Goal: Task Accomplishment & Management: Manage account settings

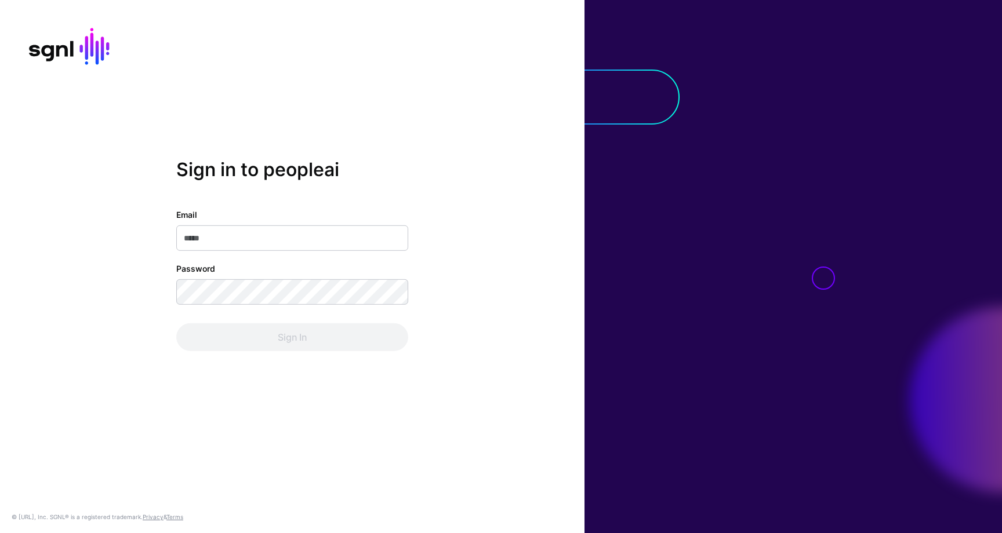
click at [272, 231] on input "Email" at bounding box center [292, 239] width 232 height 26
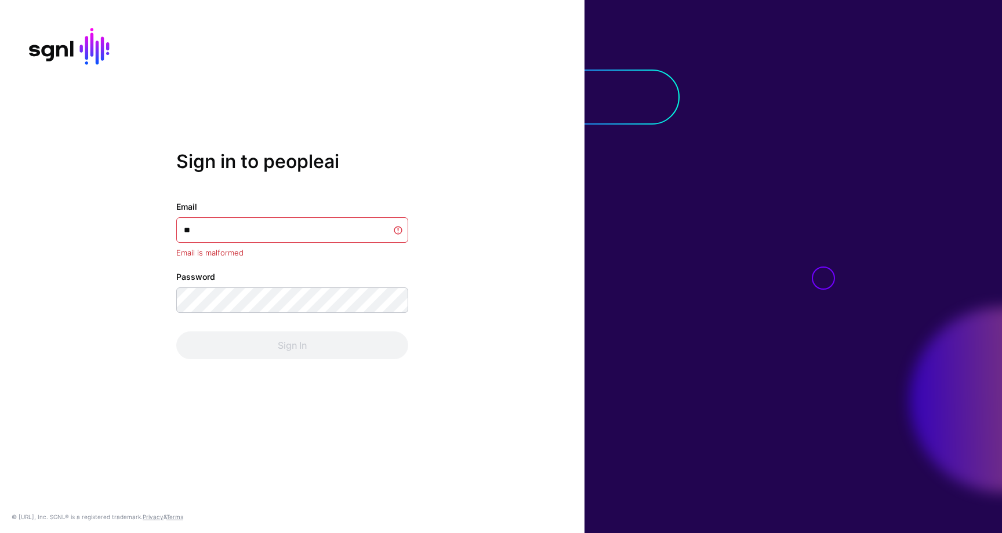
type input "*"
click at [0, 533] on com-1password-button at bounding box center [0, 533] width 0 height 0
click at [279, 228] on input "Email" at bounding box center [292, 230] width 232 height 26
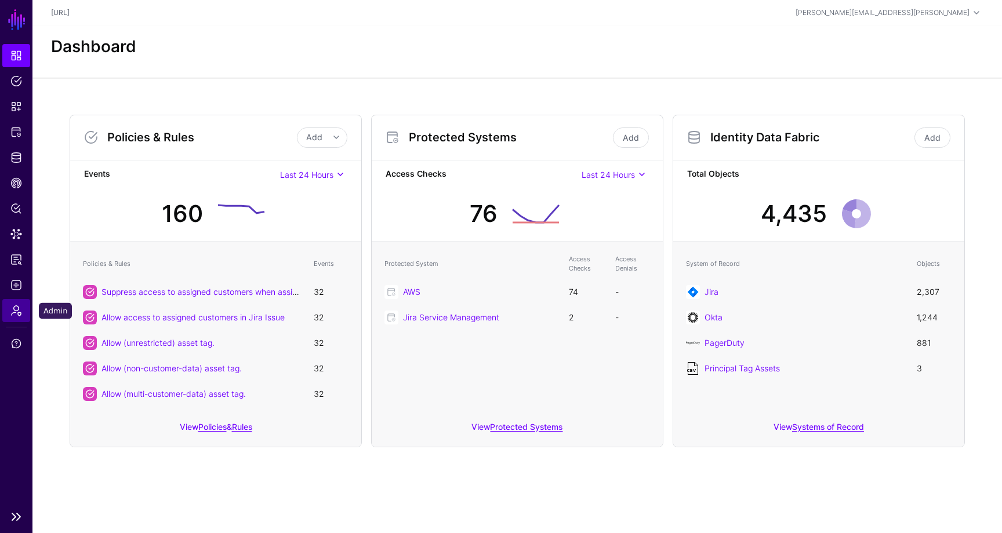
click at [17, 311] on span "Admin" at bounding box center [16, 311] width 12 height 12
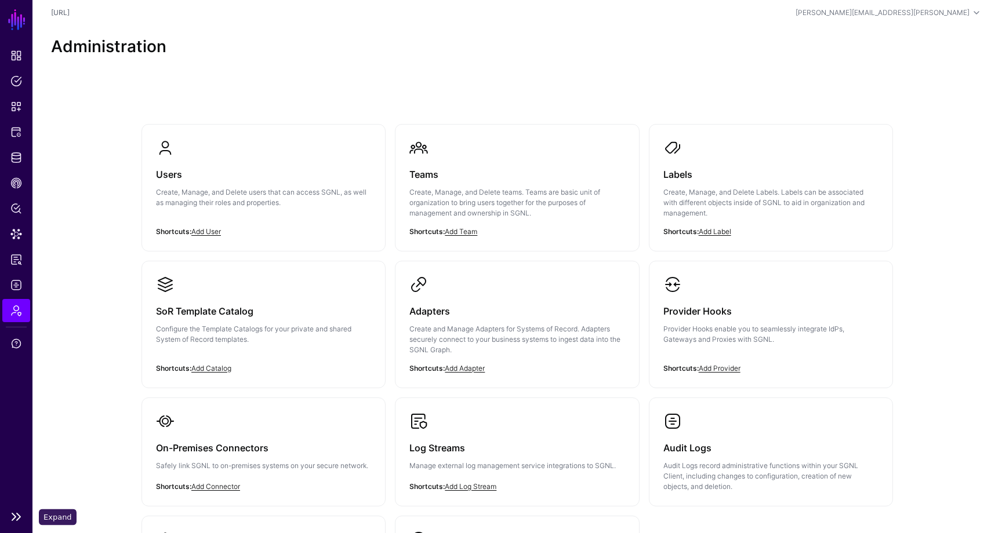
click at [12, 519] on link at bounding box center [16, 517] width 32 height 14
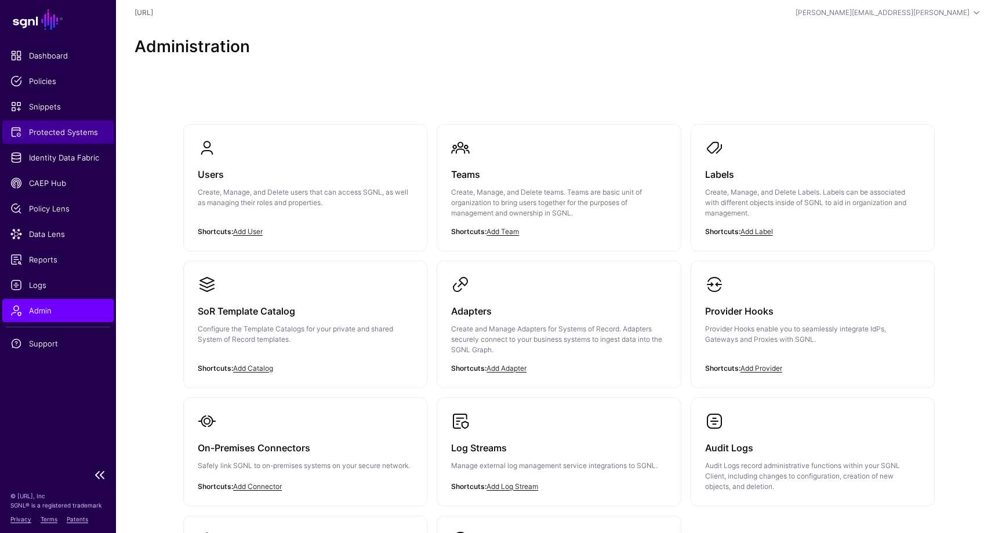
click at [56, 132] on span "Protected Systems" at bounding box center [57, 132] width 95 height 12
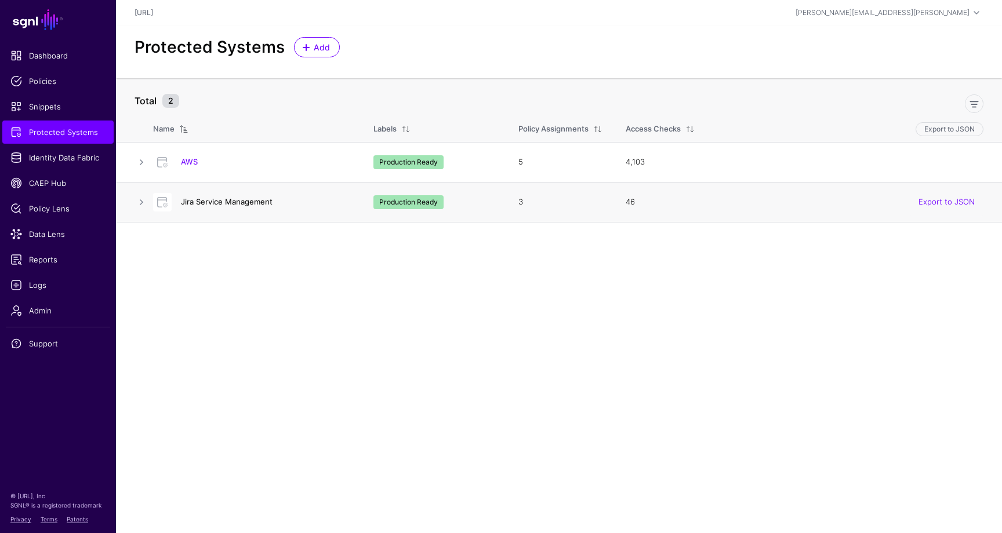
click at [208, 204] on link "Jira Service Management" at bounding box center [227, 201] width 92 height 9
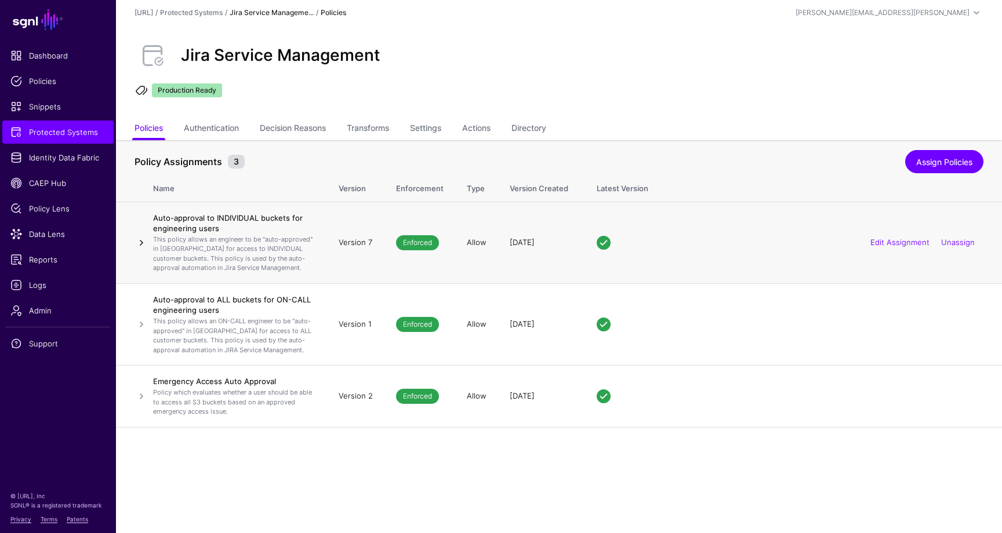
click at [143, 241] on link at bounding box center [141, 243] width 14 height 14
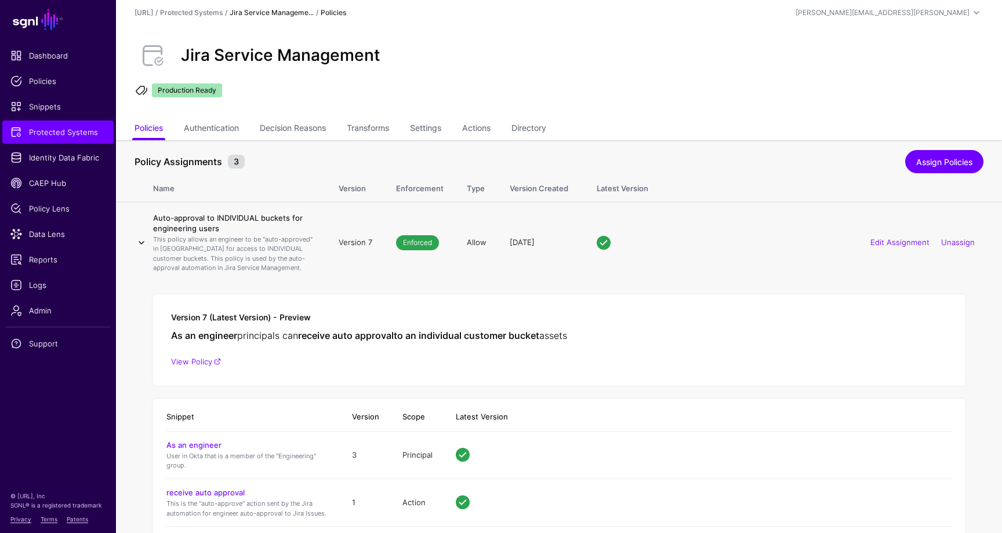
click at [143, 241] on link at bounding box center [141, 243] width 14 height 14
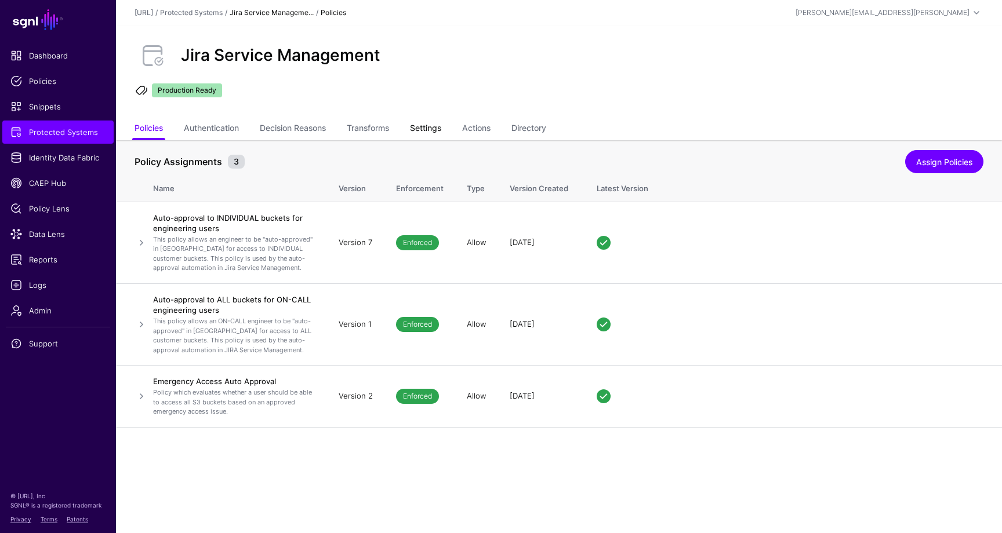
click at [423, 124] on link "Settings" at bounding box center [425, 129] width 31 height 22
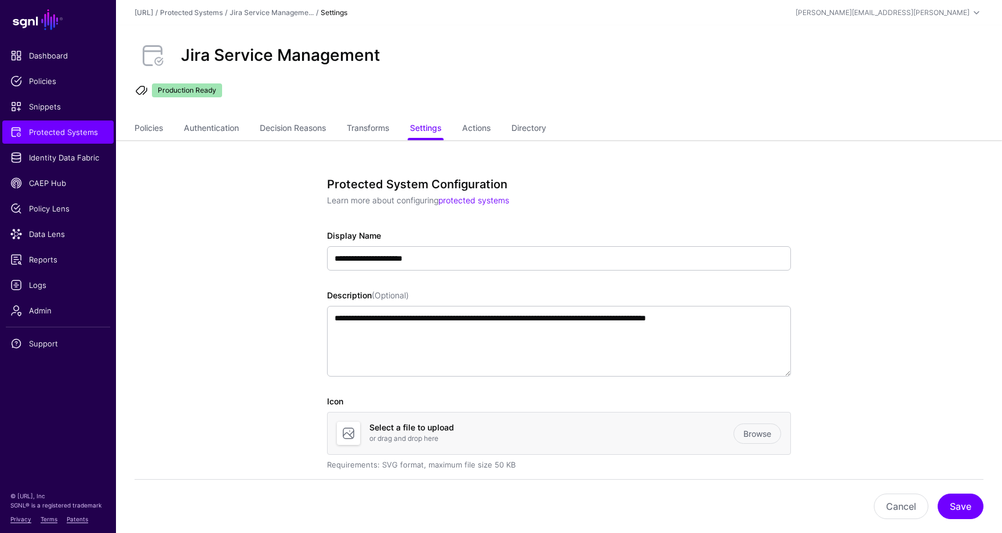
scroll to position [3, 0]
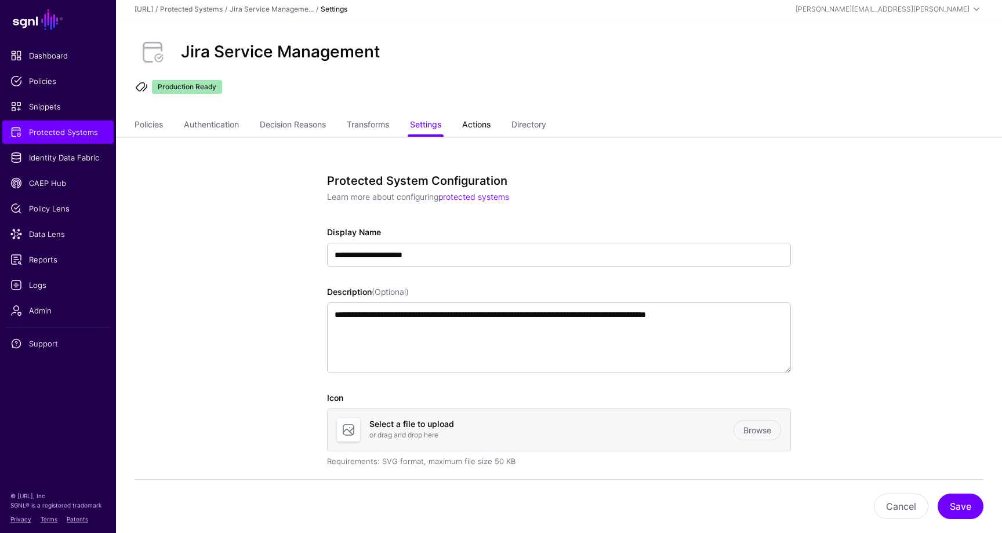
click at [490, 122] on link "Actions" at bounding box center [476, 126] width 28 height 22
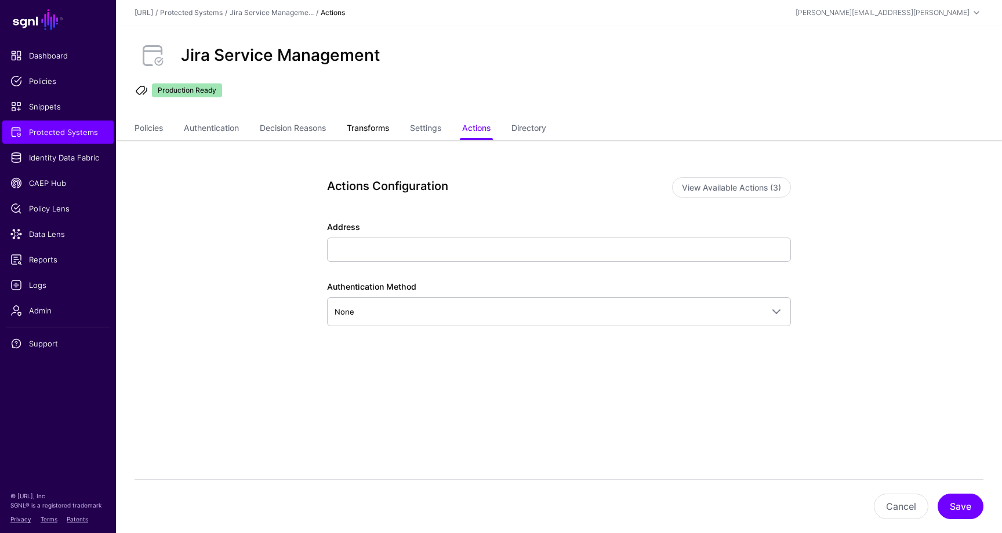
click at [367, 128] on link "Transforms" at bounding box center [368, 129] width 42 height 22
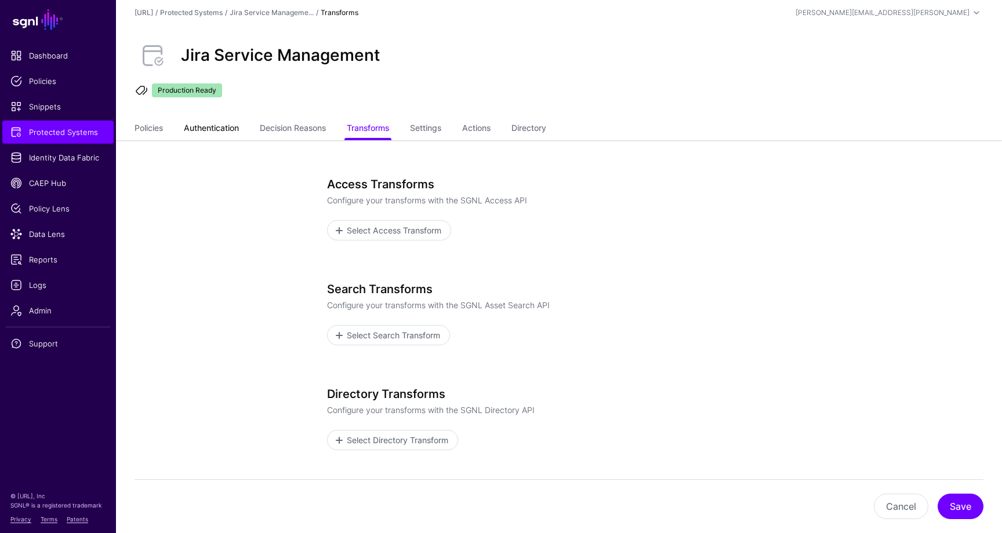
click at [220, 127] on link "Authentication" at bounding box center [211, 129] width 55 height 22
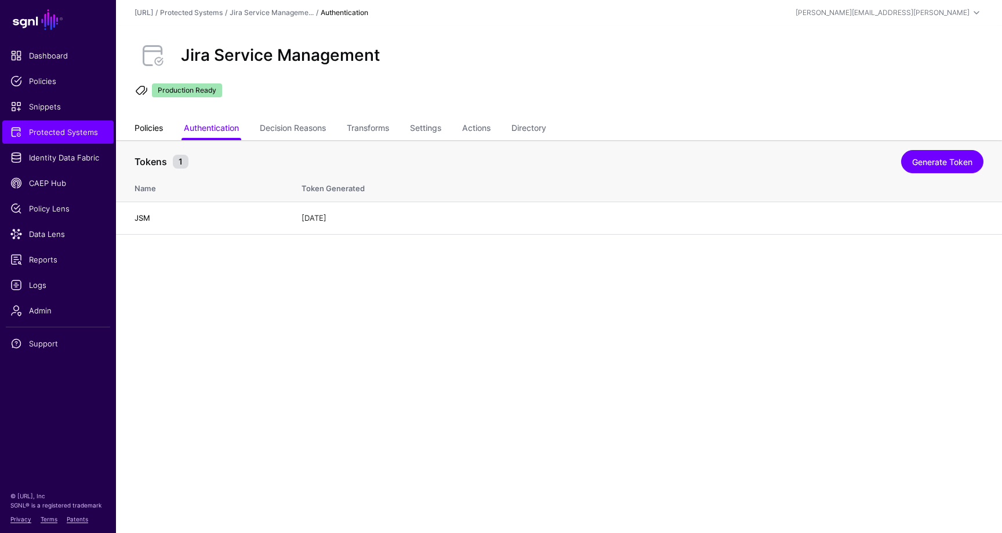
click at [163, 123] on link "Policies" at bounding box center [148, 129] width 28 height 22
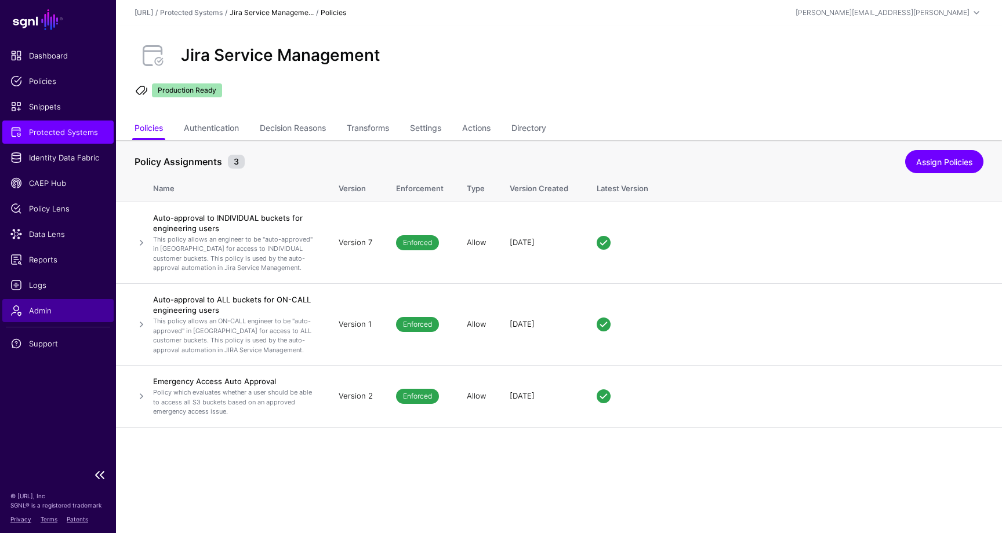
click at [38, 310] on span "Admin" at bounding box center [57, 311] width 95 height 12
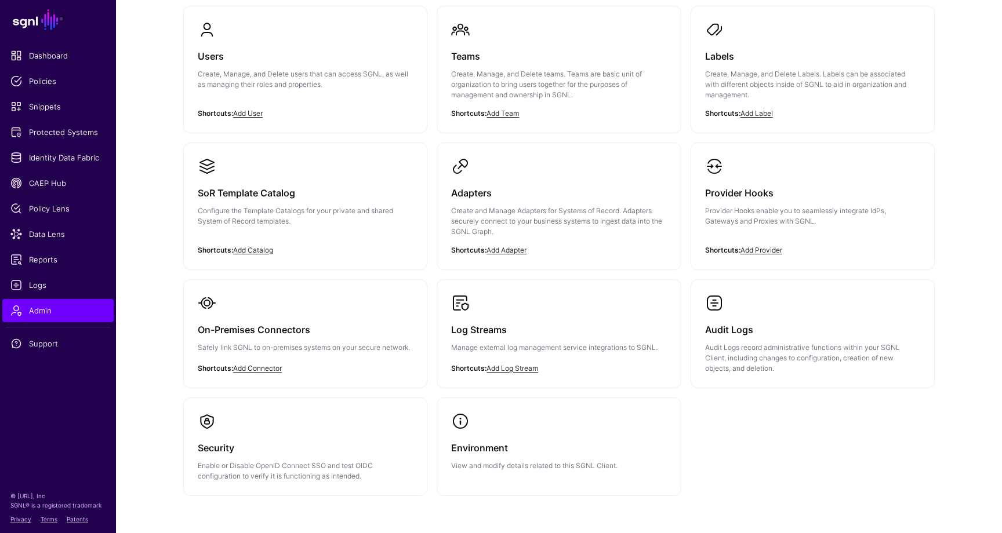
scroll to position [121, 0]
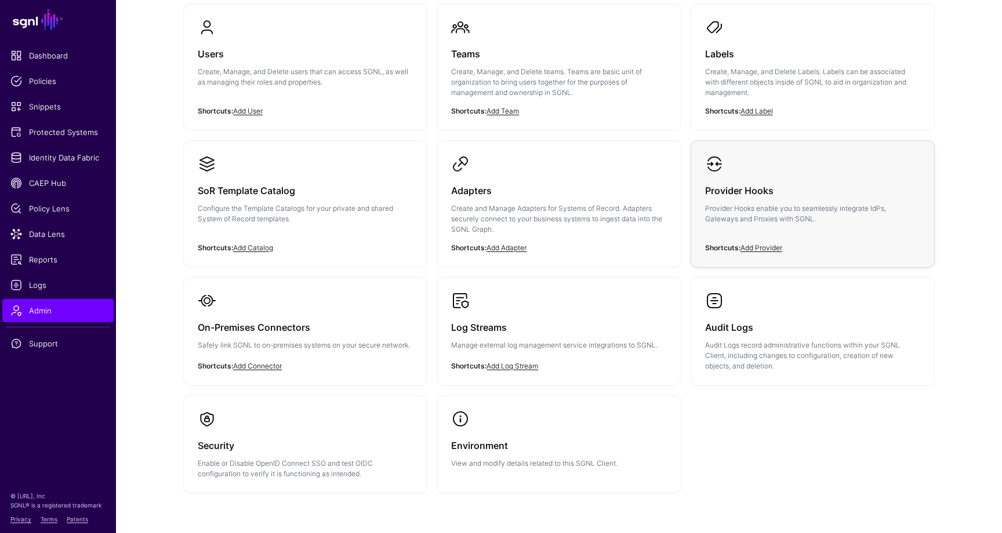
click at [786, 181] on div "Provider Hooks Provider Hooks enable you to seamlessly integrate IdPs, Gateways…" at bounding box center [812, 208] width 215 height 70
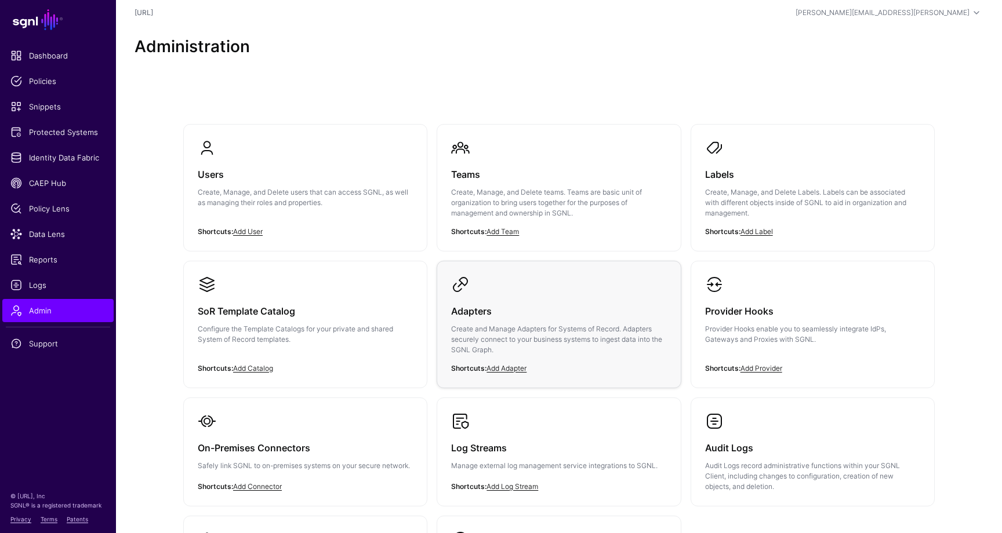
click at [482, 321] on div "Adapters Create and Manage Adapters for Systems of Record. Adapters securely co…" at bounding box center [558, 334] width 215 height 80
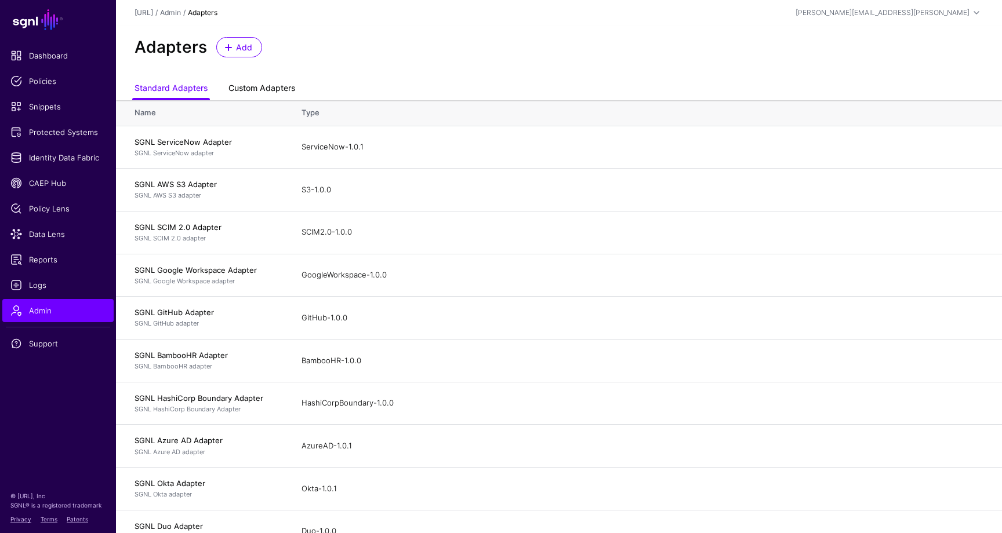
click at [270, 88] on link "Custom Adapters" at bounding box center [261, 89] width 67 height 22
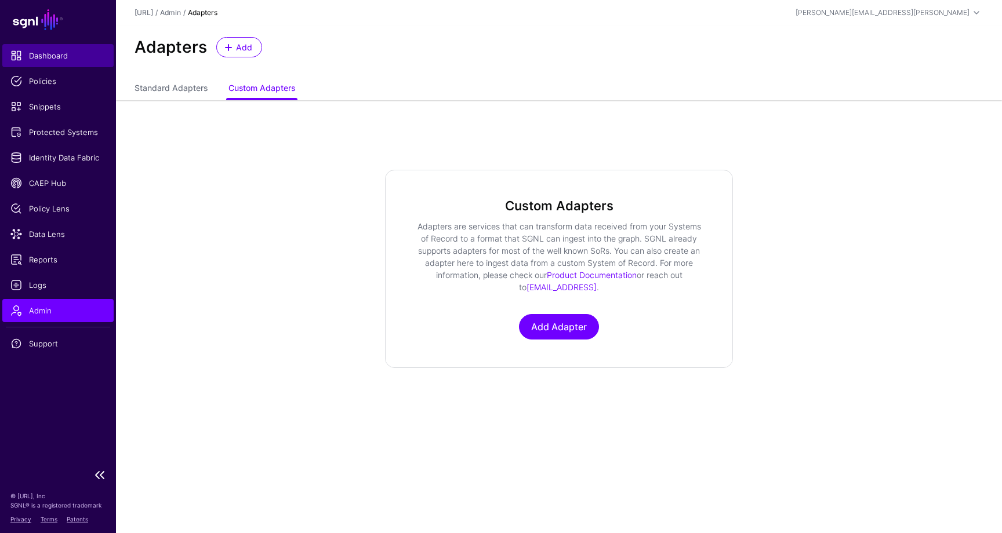
click at [61, 54] on span "Dashboard" at bounding box center [57, 56] width 95 height 12
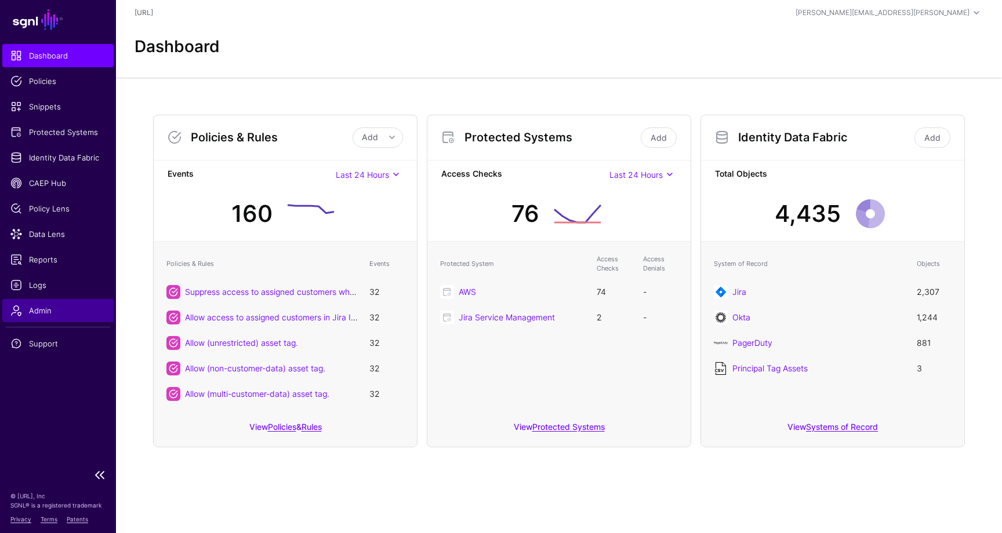
click at [43, 307] on span "Admin" at bounding box center [57, 311] width 95 height 12
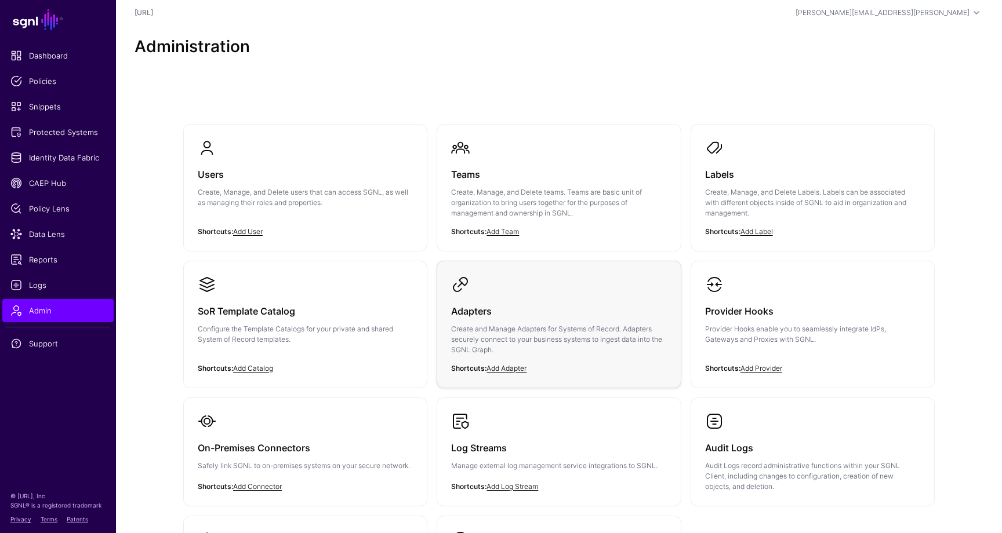
click at [492, 301] on div "Adapters Create and Manage Adapters for Systems of Record. Adapters securely co…" at bounding box center [558, 334] width 215 height 80
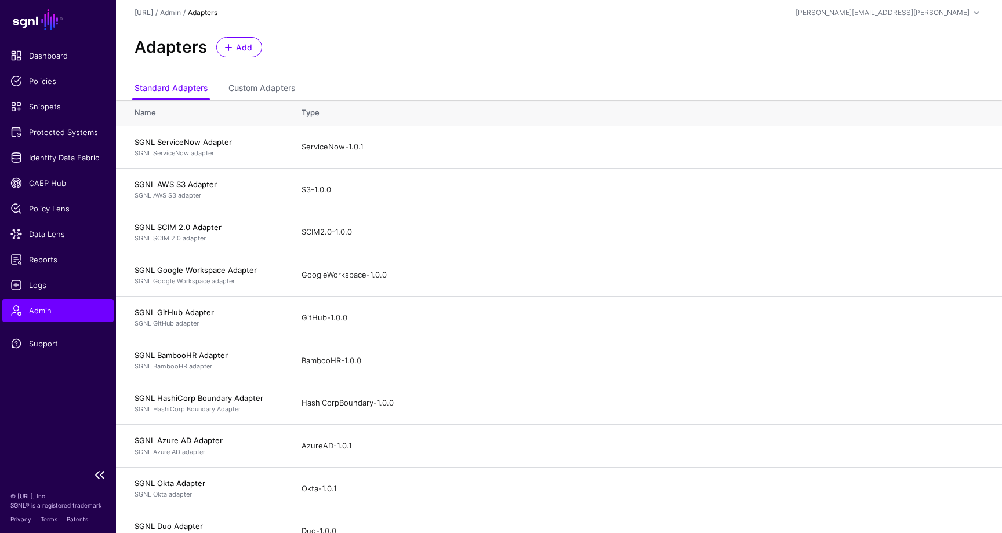
click at [42, 313] on span "Admin" at bounding box center [57, 311] width 95 height 12
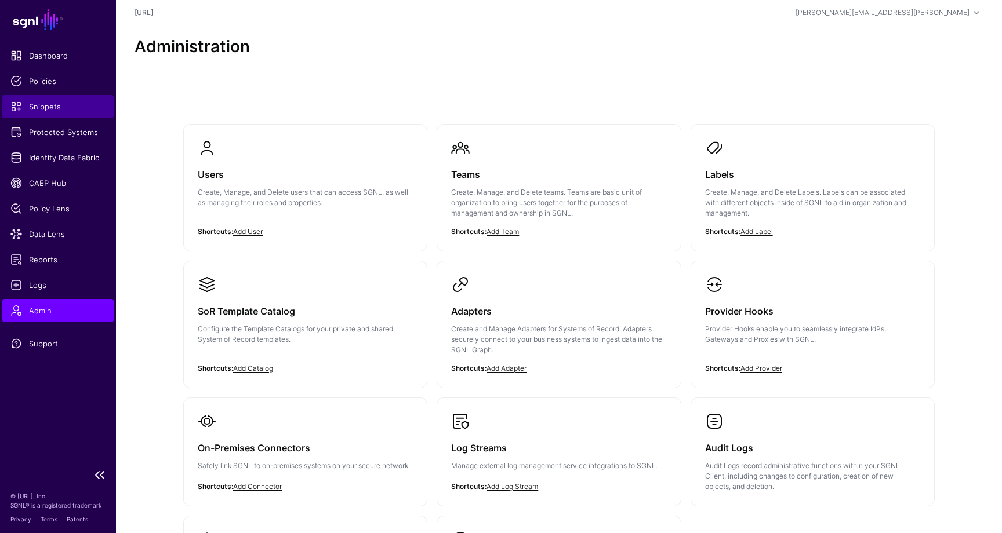
click at [44, 108] on span "Snippets" at bounding box center [57, 107] width 95 height 12
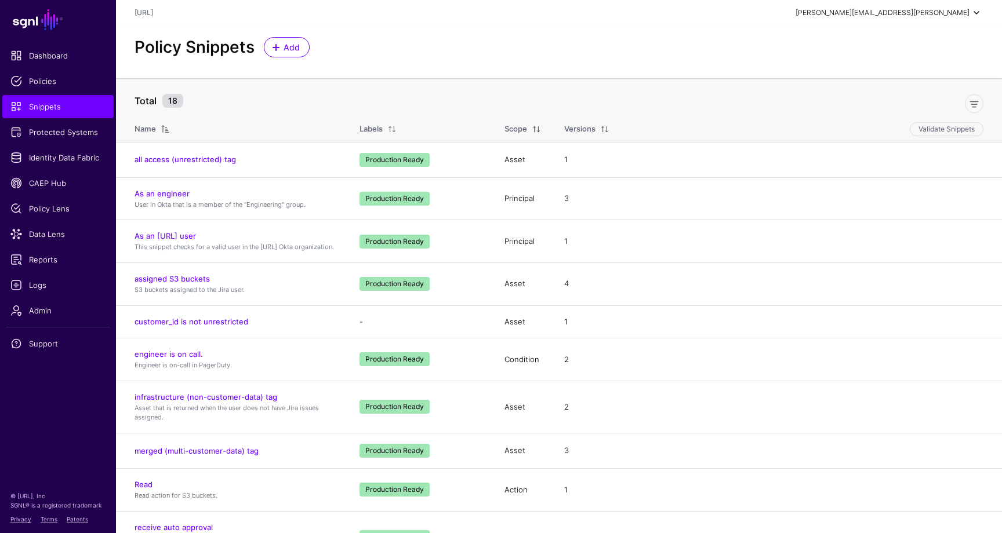
click at [974, 10] on span at bounding box center [976, 13] width 14 height 14
click at [472, 52] on div "Policy Snippets Add" at bounding box center [559, 47] width 858 height 20
click at [53, 134] on span "Protected Systems" at bounding box center [57, 132] width 95 height 12
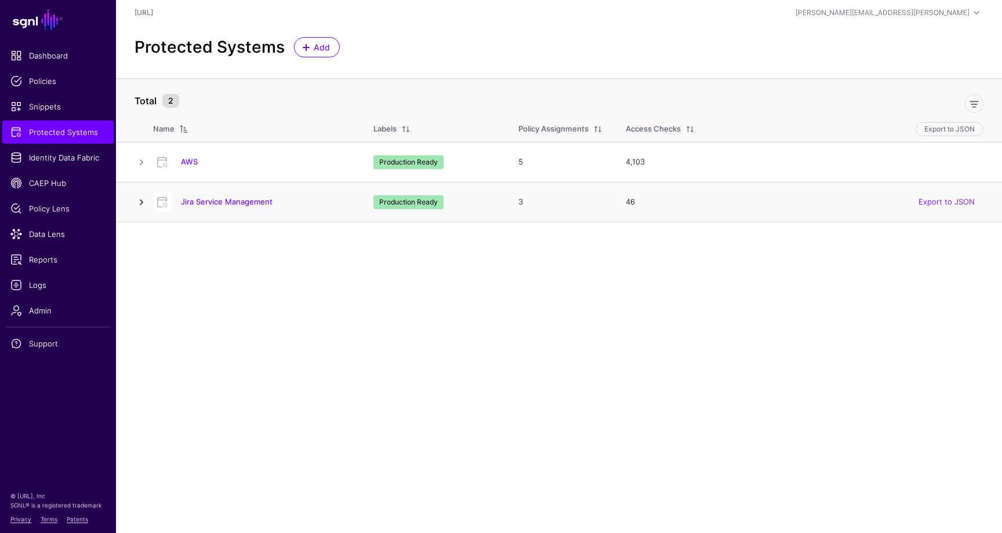
click at [140, 201] on link at bounding box center [141, 202] width 14 height 14
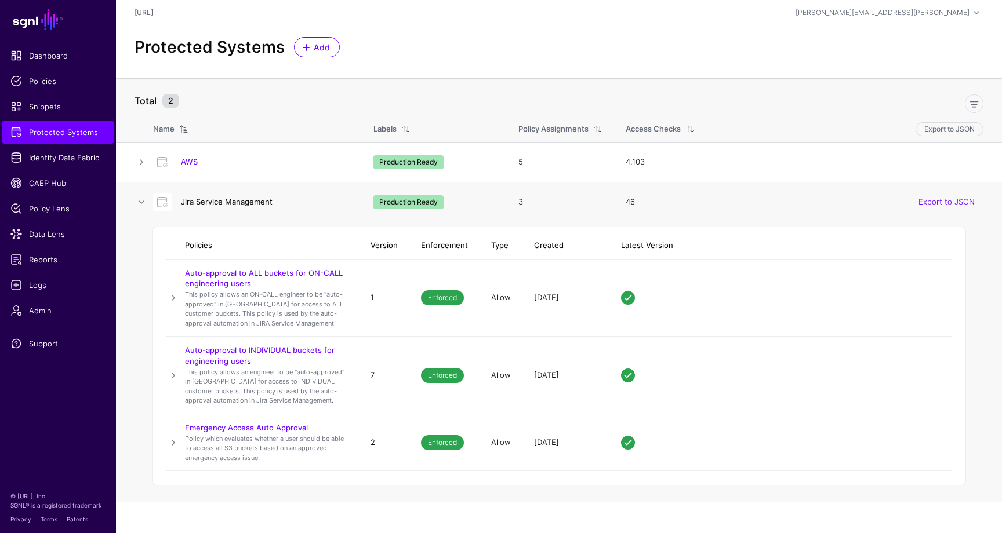
click at [206, 201] on link "Jira Service Management" at bounding box center [227, 201] width 92 height 9
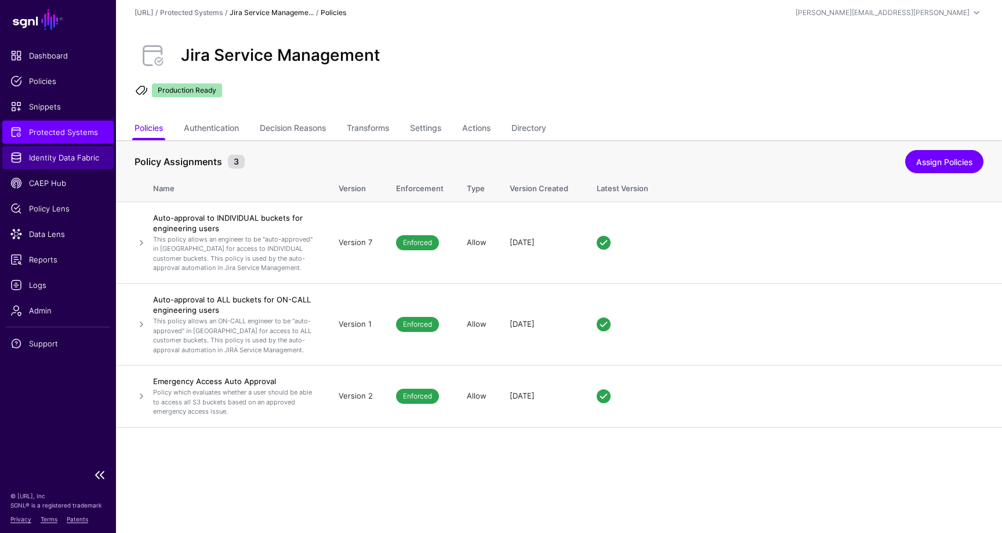
click at [66, 155] on span "Identity Data Fabric" at bounding box center [57, 158] width 95 height 12
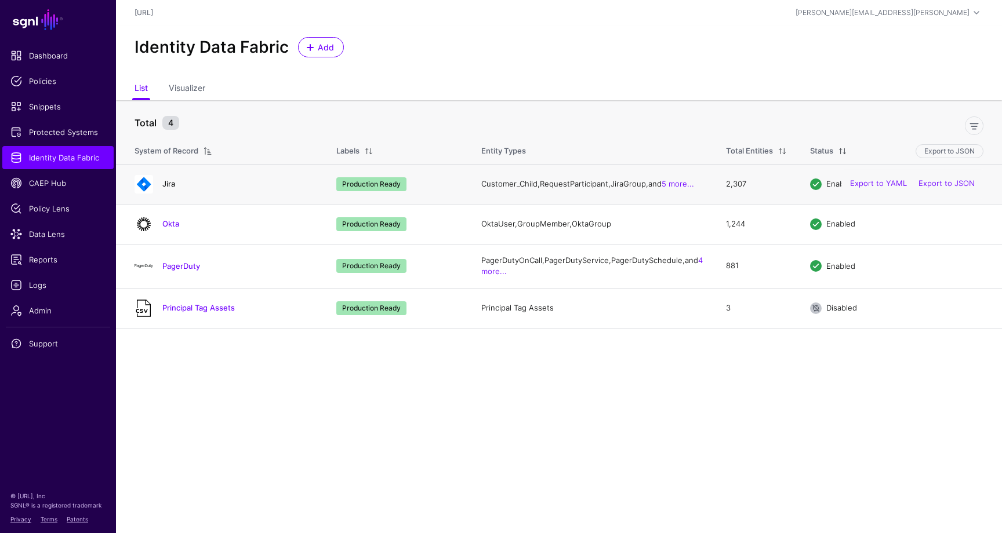
click at [169, 187] on link "Jira" at bounding box center [168, 183] width 13 height 9
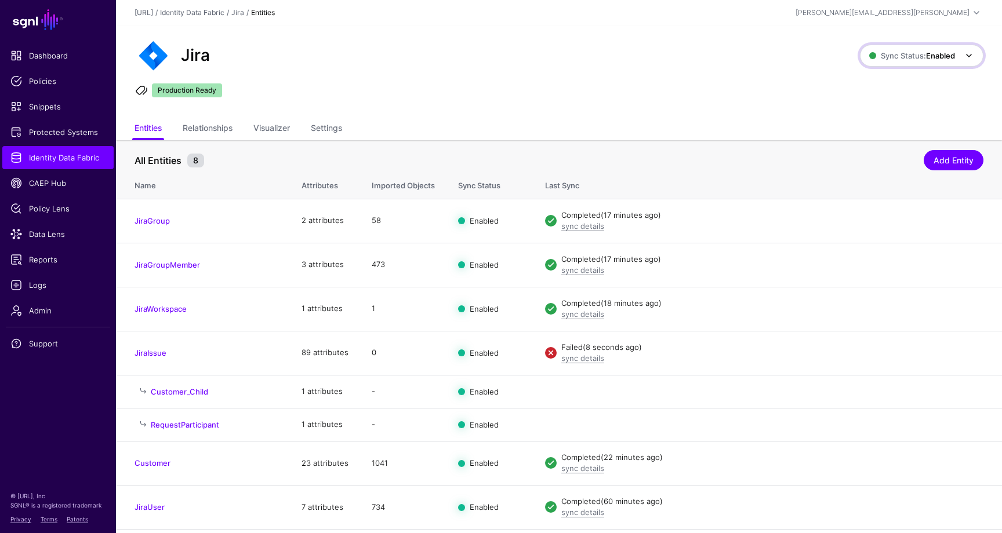
click at [955, 54] on span at bounding box center [965, 56] width 21 height 14
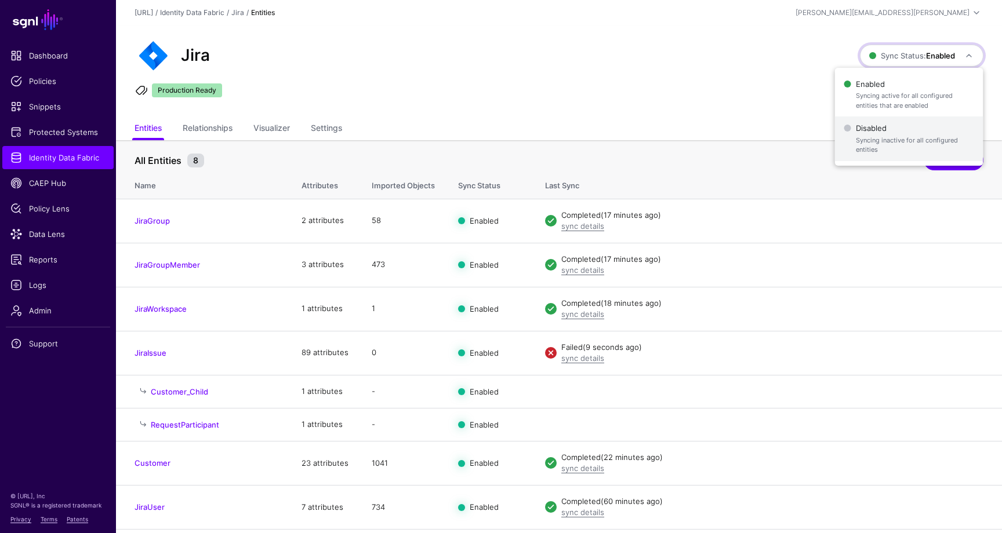
click at [878, 136] on span "Syncing inactive for all configured entities" at bounding box center [915, 145] width 118 height 19
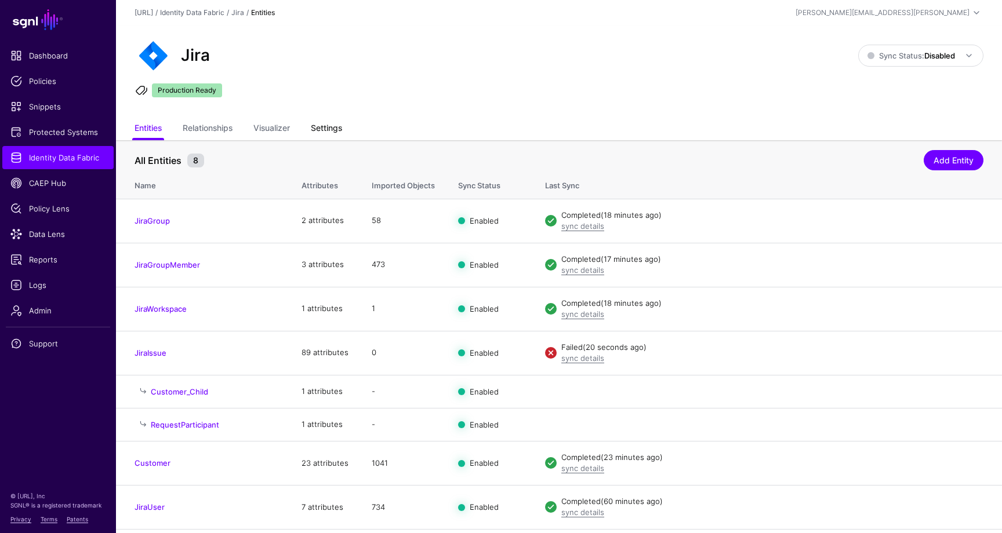
click at [330, 131] on link "Settings" at bounding box center [326, 129] width 31 height 22
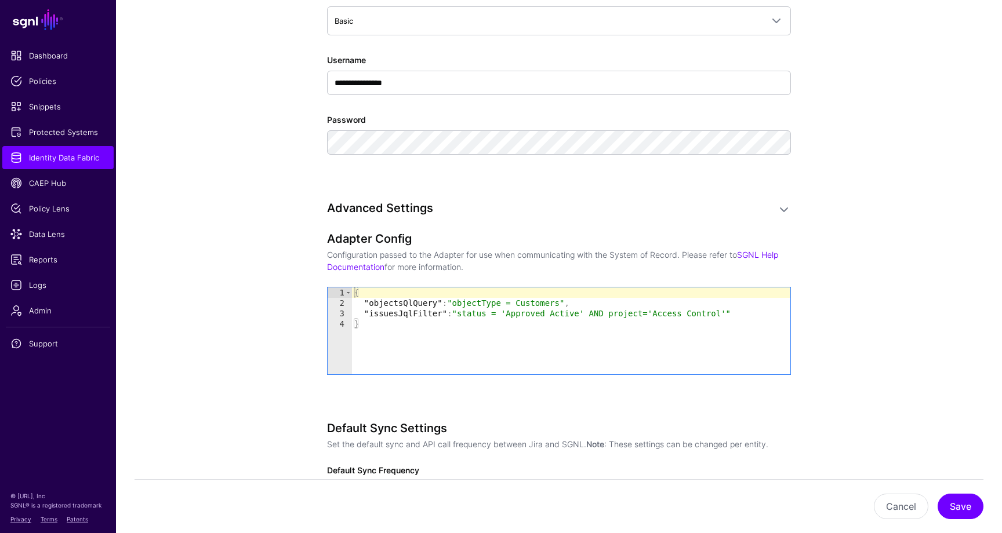
scroll to position [876, 0]
click at [737, 315] on div "{ "objectsQlQuery" : "objectType = Customers" , "issuesJqlFilter" : "status = '…" at bounding box center [571, 341] width 438 height 108
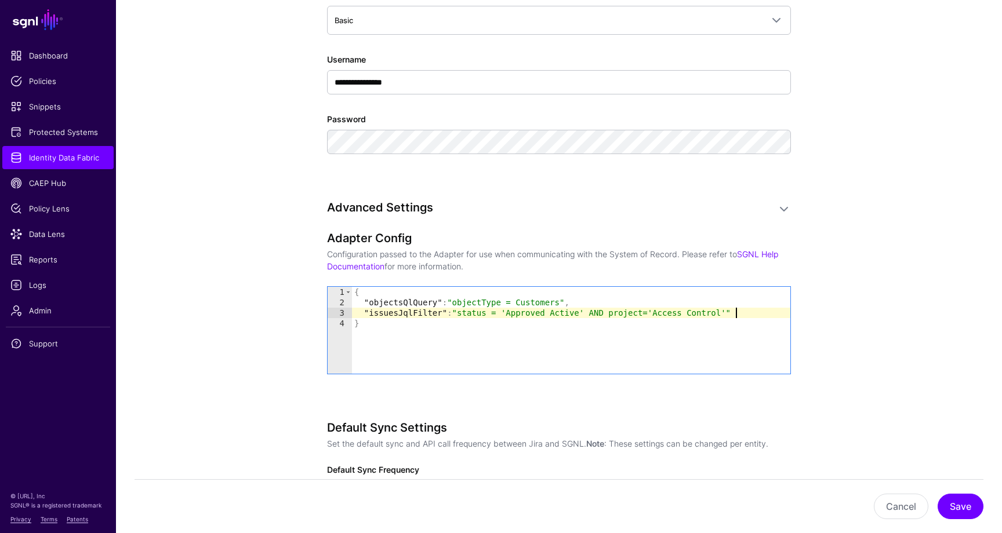
type textarea "**********"
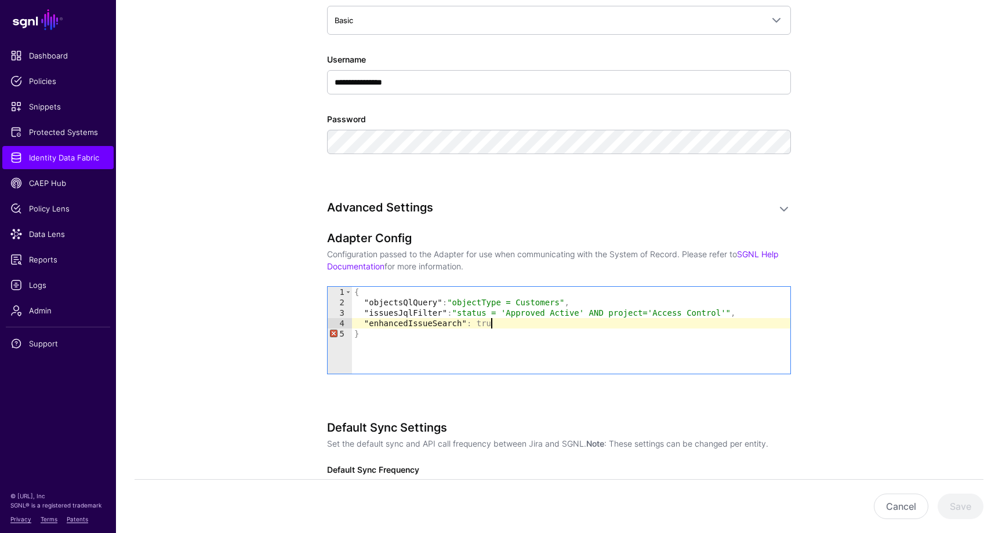
scroll to position [0, 9]
type textarea "**********"
click at [962, 500] on button "Save" at bounding box center [960, 507] width 46 height 26
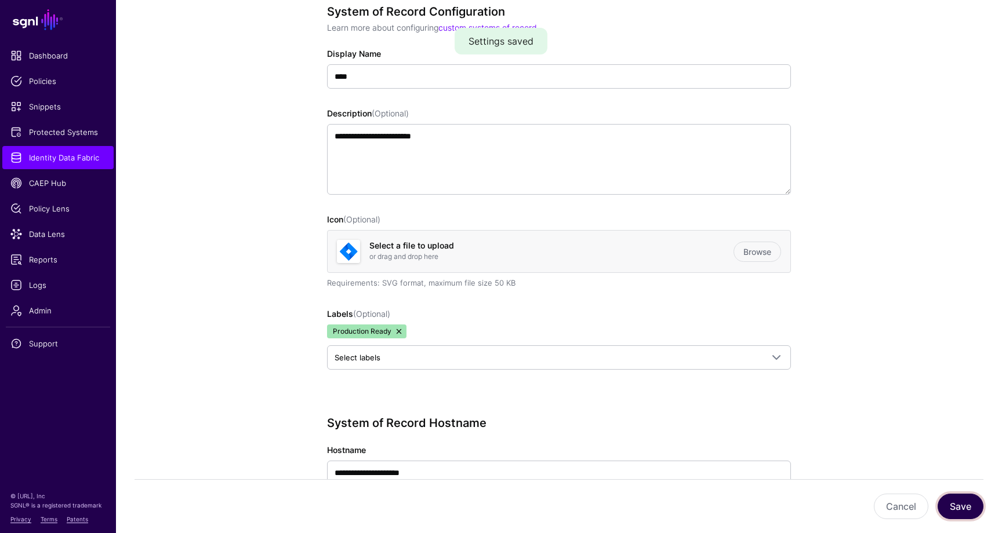
scroll to position [0, 0]
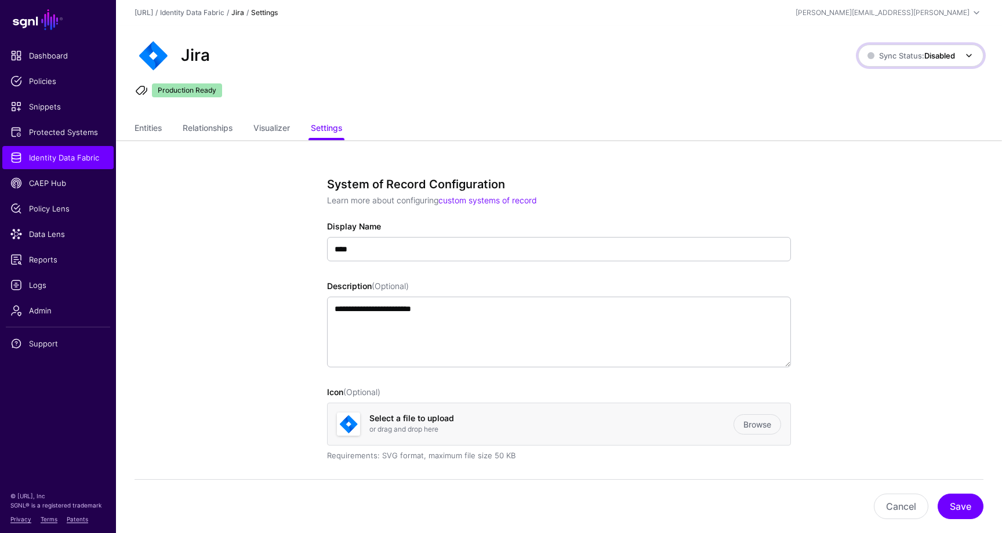
click at [922, 53] on span "Sync Status: Disabled" at bounding box center [911, 55] width 88 height 9
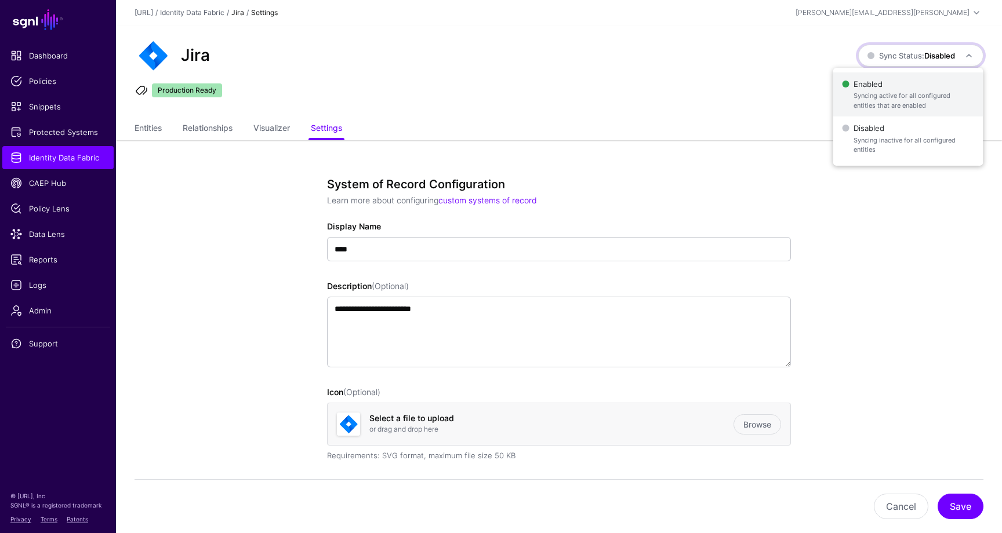
click at [879, 86] on span "Enabled Syncing active for all configured entities that are enabled" at bounding box center [908, 95] width 132 height 38
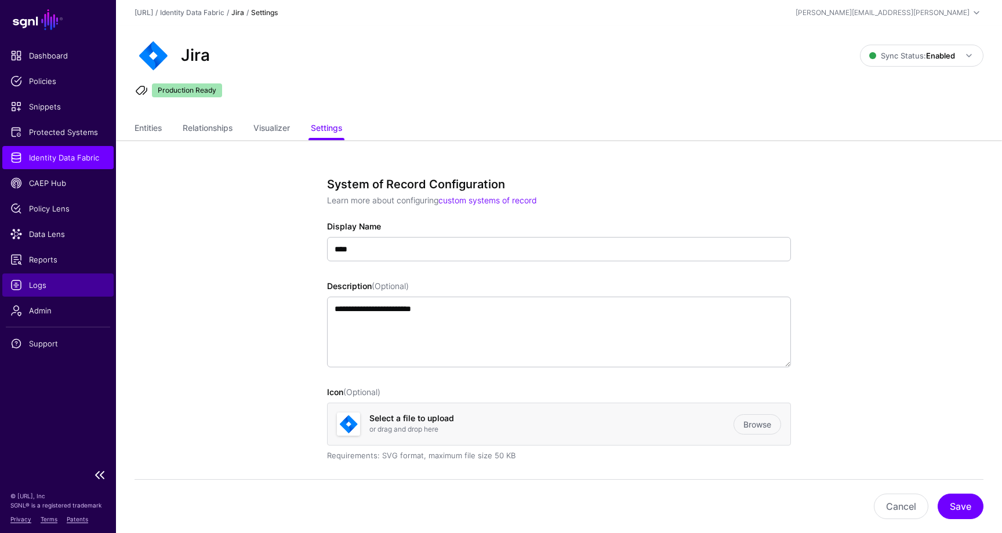
click at [40, 286] on span "Logs" at bounding box center [57, 285] width 95 height 12
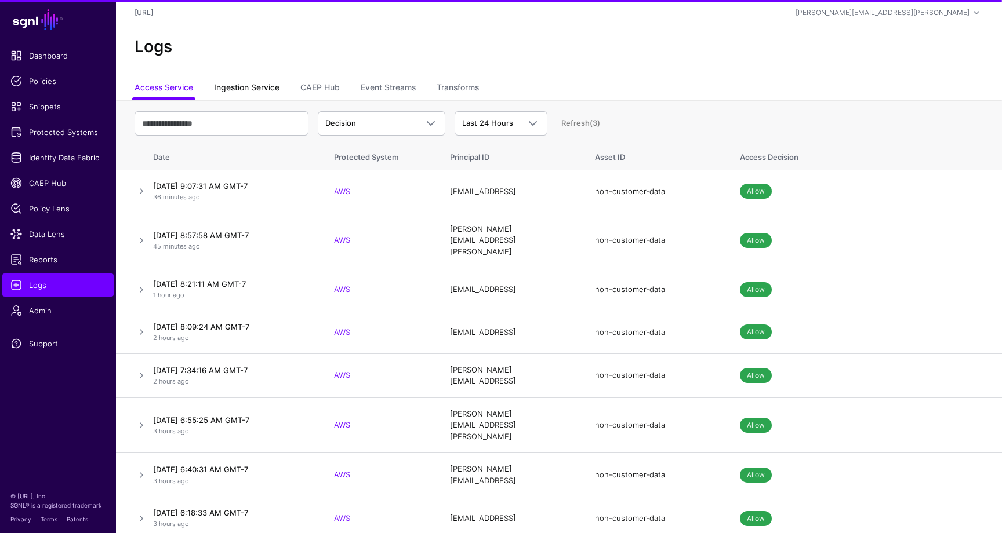
click at [246, 82] on link "Ingestion Service" at bounding box center [247, 89] width 66 height 22
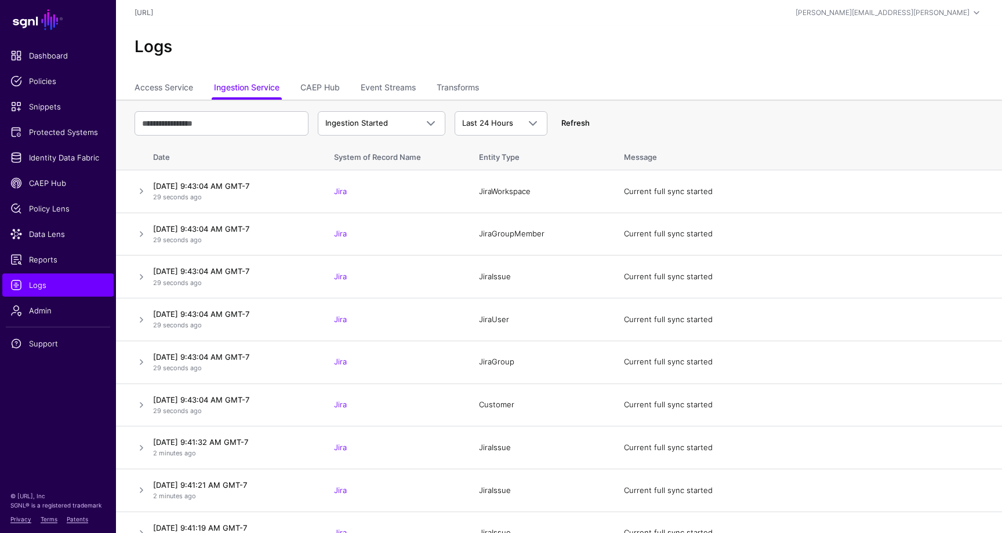
click at [575, 121] on link "Refresh" at bounding box center [575, 122] width 28 height 9
click at [573, 126] on link "Refresh" at bounding box center [575, 122] width 28 height 9
click at [583, 118] on div "Refresh" at bounding box center [568, 124] width 42 height 12
click at [580, 125] on link "Refresh" at bounding box center [575, 122] width 28 height 9
click at [420, 127] on span at bounding box center [427, 124] width 21 height 14
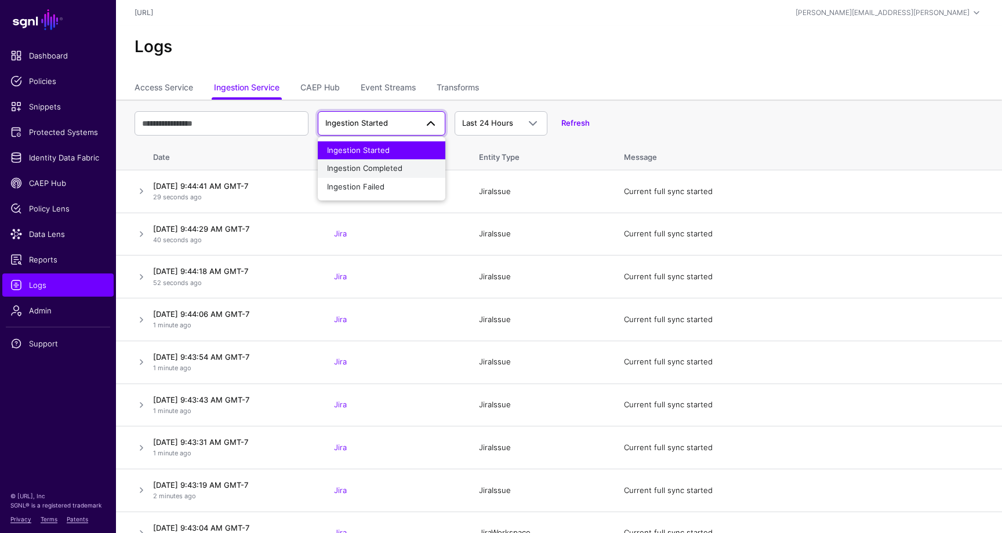
click at [402, 170] on div "Ingestion Completed" at bounding box center [381, 169] width 109 height 12
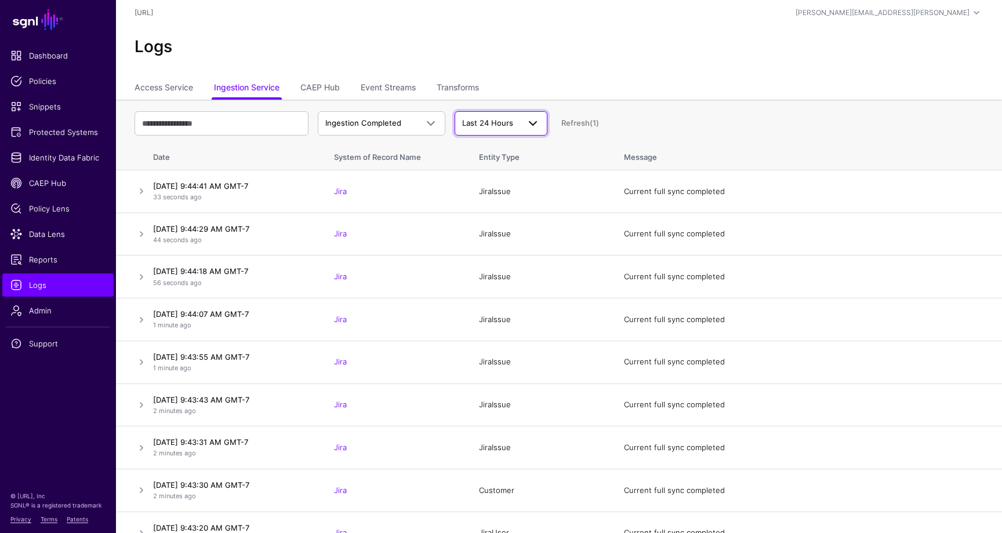
click at [535, 124] on span at bounding box center [533, 124] width 14 height 14
click at [695, 77] on div "Logs" at bounding box center [559, 52] width 886 height 52
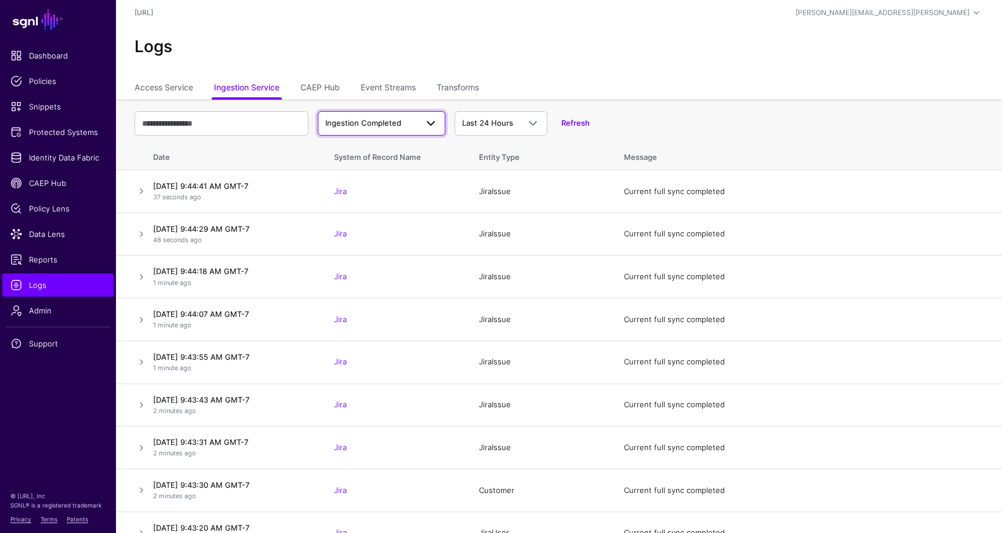
click at [436, 125] on span at bounding box center [431, 124] width 14 height 14
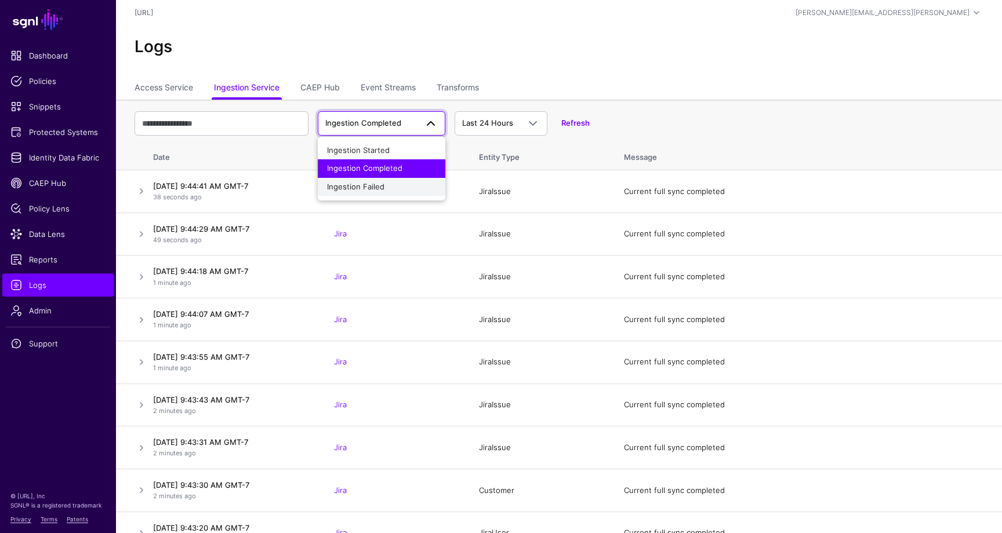
click at [380, 186] on span "Ingestion Failed" at bounding box center [355, 186] width 57 height 9
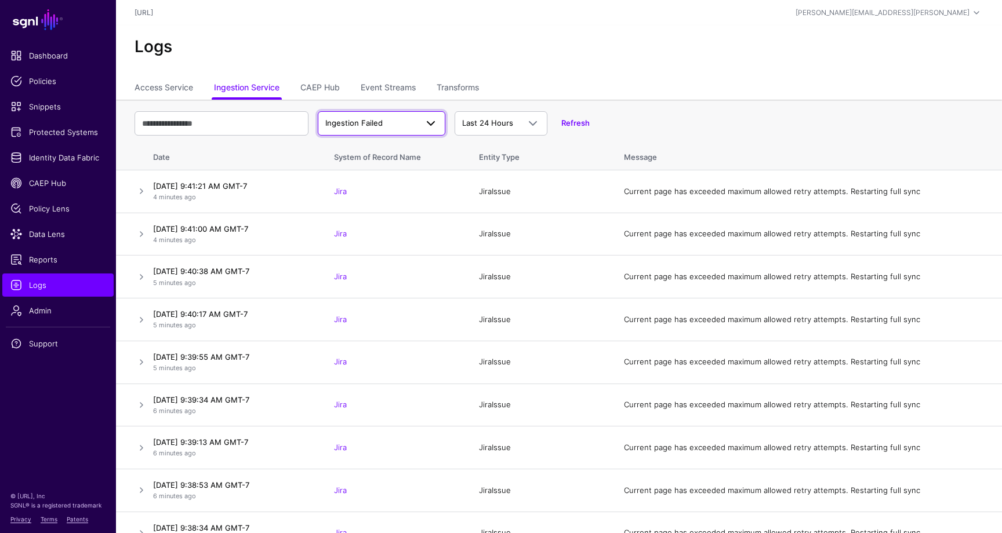
click at [430, 119] on span at bounding box center [431, 124] width 14 height 14
click at [386, 175] on button "Ingestion Completed" at bounding box center [382, 168] width 128 height 19
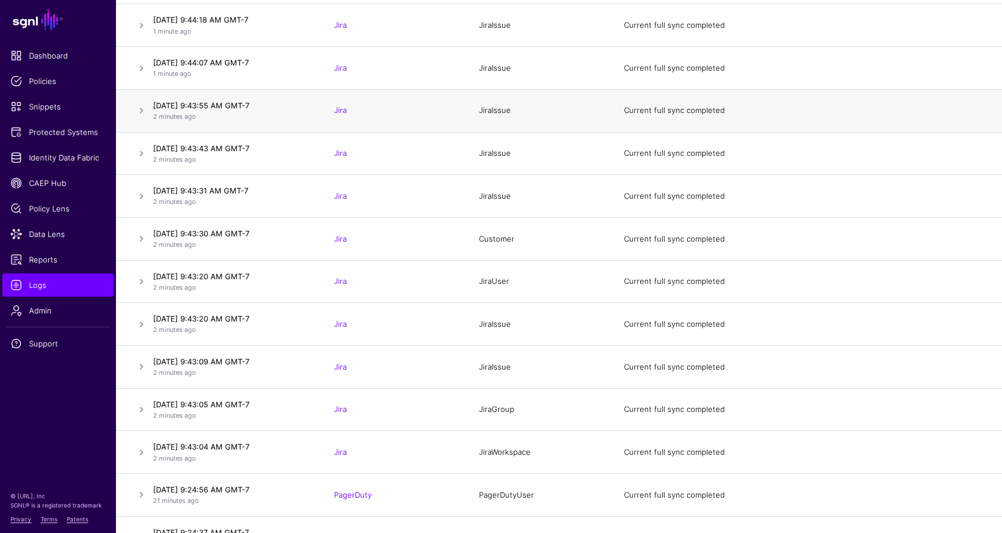
scroll to position [239, 0]
